Goal: Use online tool/utility: Utilize a website feature to perform a specific function

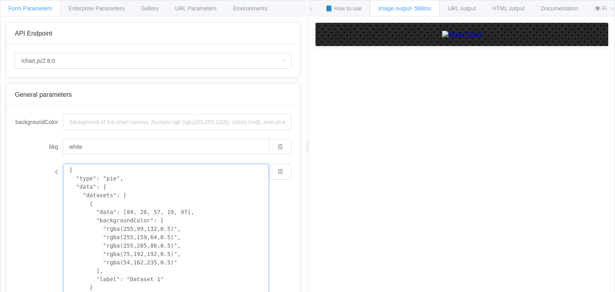
click at [173, 192] on textarea "{ "type": "pie", "data": { "datasets": [ { "data": [84, 28, 57, 19, 97], "backg…" at bounding box center [166, 246] width 206 height 164
paste textarea
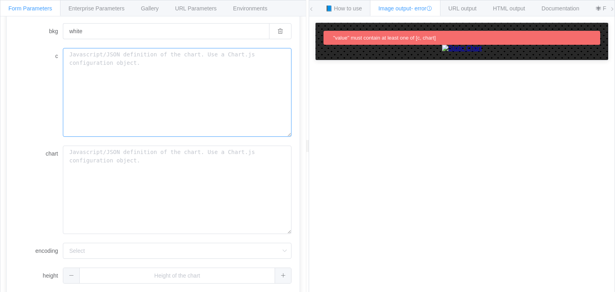
scroll to position [120, 0]
type textarea "{ "type": "pie", "data": { "datasets": [ { "data": [84, 28, 57, 19, 97], "backg…"
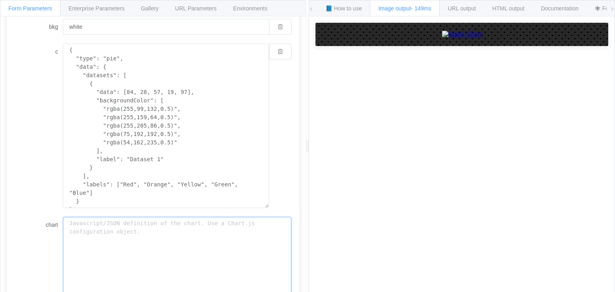
click at [138, 229] on textarea "chart" at bounding box center [177, 261] width 228 height 89
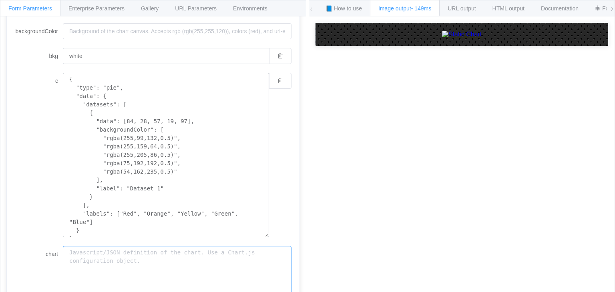
scroll to position [91, 0]
click at [146, 188] on textarea "{ "type": "pie", "data": { "datasets": [ { "data": [84, 28, 57, 19, 97], "backg…" at bounding box center [166, 154] width 206 height 164
paste textarea
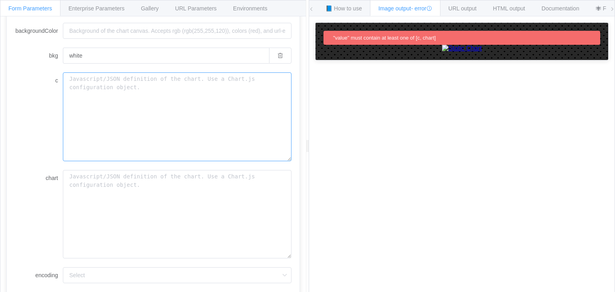
type textarea "{ "type": "pie", "data": { "datasets": [ { "data": [84, 28, 57, 19, 97], "backg…"
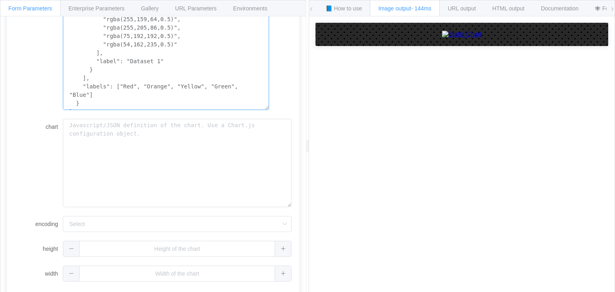
scroll to position [218, 0]
click at [279, 224] on icon at bounding box center [284, 224] width 10 height 16
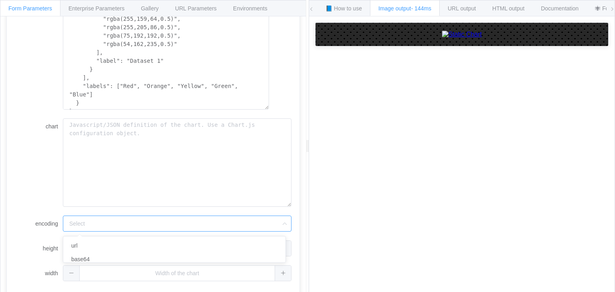
click at [318, 242] on div "How to maximize Image Charts in 3 steps Read the step-by-[PERSON_NAME] to the I…" at bounding box center [461, 160] width 305 height 288
